Goal: Transaction & Acquisition: Purchase product/service

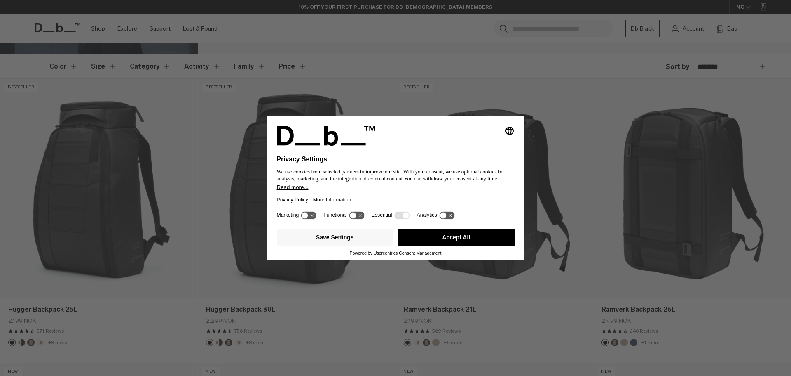
click at [452, 247] on div "Save Settings Accept All" at bounding box center [396, 237] width 238 height 25
click at [452, 241] on button "Accept All" at bounding box center [456, 237] width 117 height 16
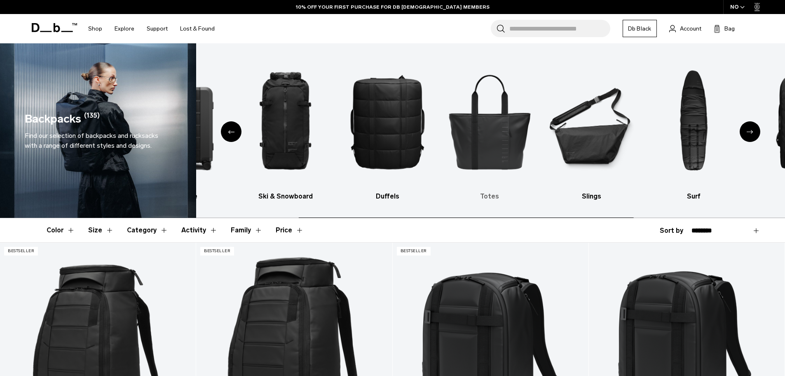
click at [446, 164] on img "5 / 10" at bounding box center [490, 121] width 88 height 131
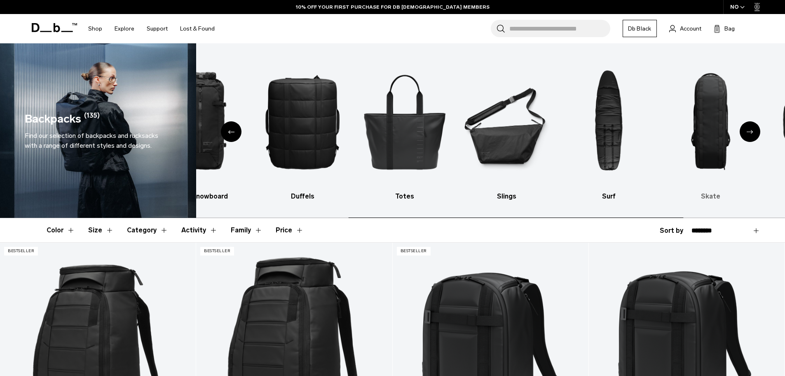
click at [405, 161] on ul "All products [GEOGRAPHIC_DATA] Ski & Snowboard [GEOGRAPHIC_DATA] Totes Slings S…" at bounding box center [239, 129] width 573 height 146
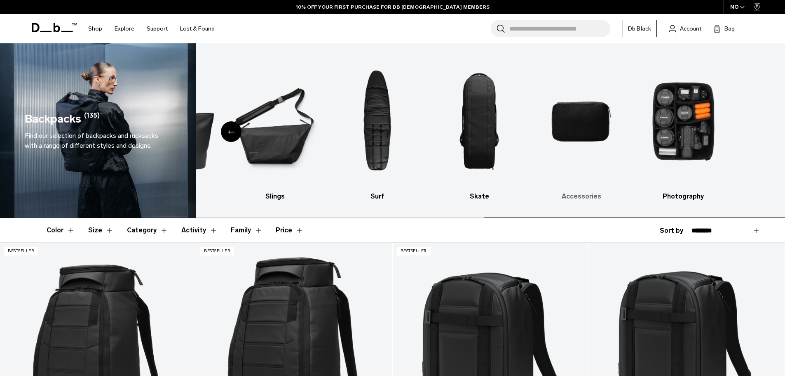
click at [294, 148] on ul "All products [GEOGRAPHIC_DATA] Ski & Snowboard [GEOGRAPHIC_DATA] Totes Slings S…" at bounding box center [7, 129] width 573 height 146
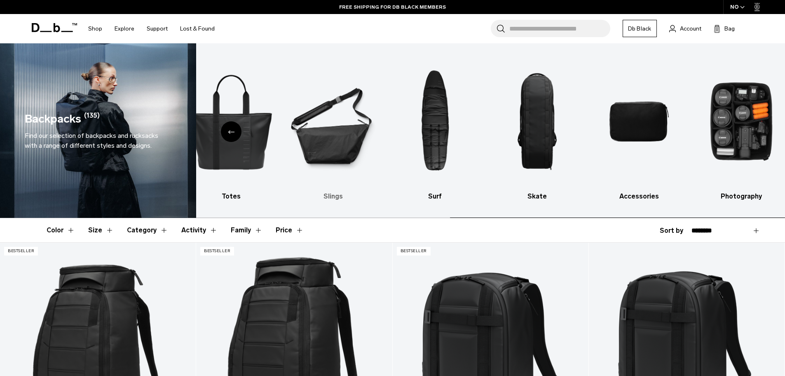
click at [377, 146] on img "6 / 10" at bounding box center [333, 121] width 88 height 131
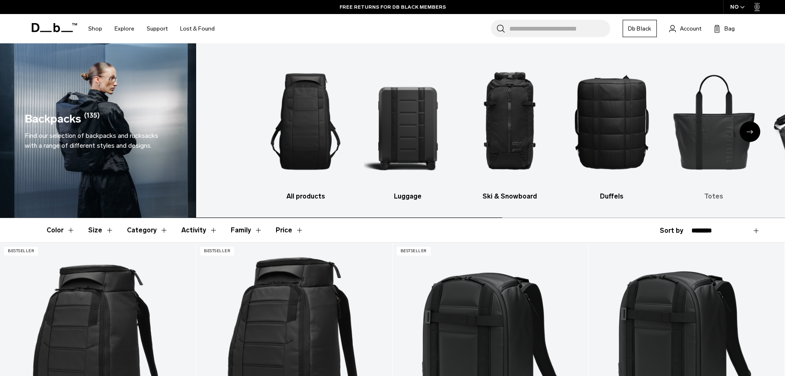
click at [785, 197] on html "Skip to content BUY NOW, PAY LATER WITH [PERSON_NAME] 10% OFF YOUR FIRST PURCHA…" at bounding box center [392, 188] width 785 height 376
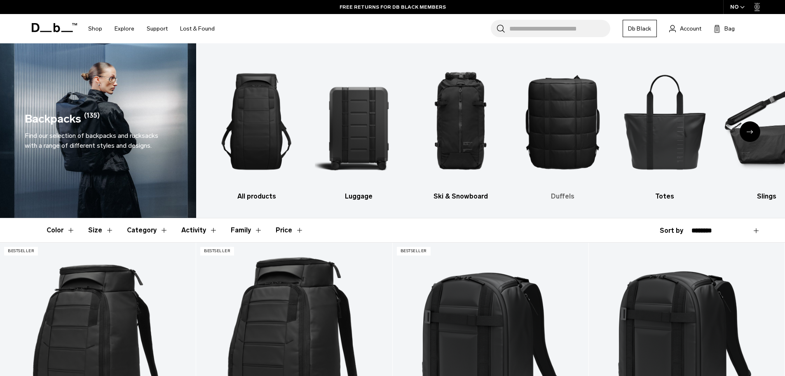
click at [556, 96] on img "4 / 10" at bounding box center [563, 121] width 88 height 131
